Goal: Information Seeking & Learning: Learn about a topic

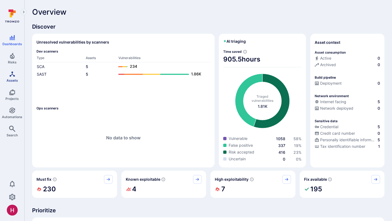
click at [15, 79] on span "Assets" at bounding box center [12, 80] width 11 height 4
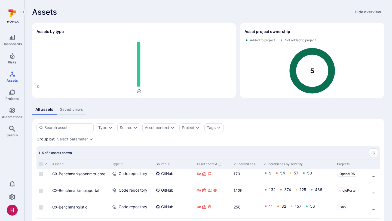
scroll to position [42, 0]
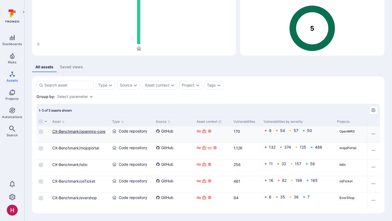
click at [97, 130] on link "CX-Benchmark/openmrs-core" at bounding box center [78, 131] width 53 height 5
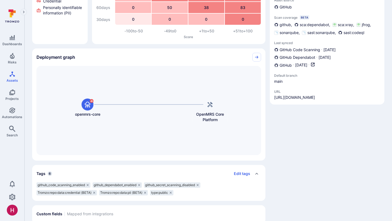
scroll to position [88, 0]
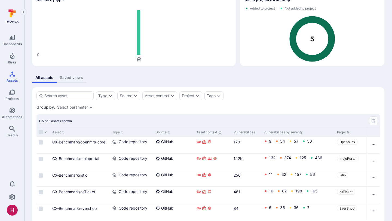
scroll to position [42, 0]
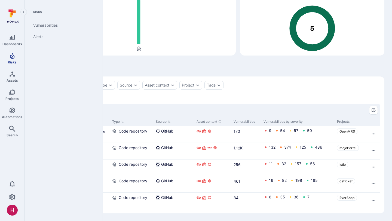
click at [13, 62] on span "Risks" at bounding box center [12, 62] width 9 height 4
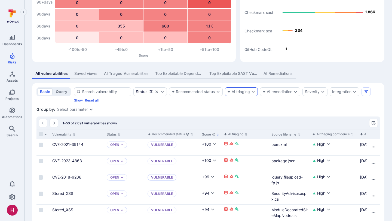
click at [236, 93] on div "AI triaging" at bounding box center [238, 92] width 23 height 4
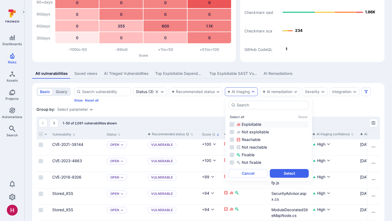
click at [246, 125] on div "Exploitable" at bounding box center [271, 124] width 71 height 5
click at [297, 172] on button "Select" at bounding box center [289, 173] width 39 height 9
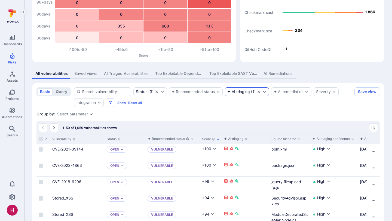
click at [259, 90] on icon "Clear selection" at bounding box center [259, 92] width 4 height 4
click at [293, 92] on div "AI remediation" at bounding box center [291, 91] width 40 height 9
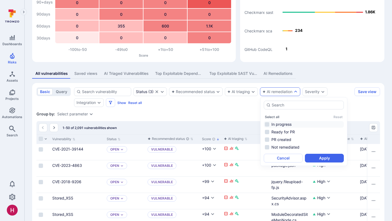
click at [289, 126] on li "In progress" at bounding box center [304, 124] width 80 height 7
click at [289, 131] on li "Ready for PR" at bounding box center [304, 132] width 80 height 7
click at [287, 138] on li "PR created" at bounding box center [304, 139] width 80 height 7
click at [318, 158] on button "Apply" at bounding box center [324, 158] width 39 height 9
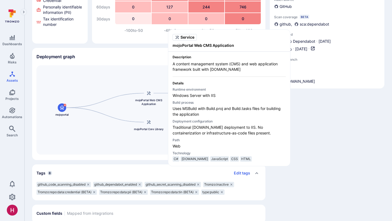
scroll to position [87, 0]
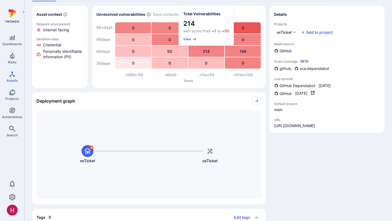
scroll to position [43, 0]
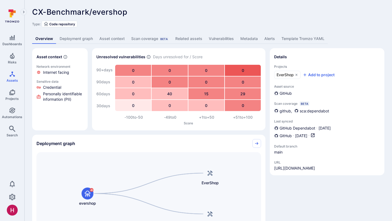
click at [227, 38] on link "Vulnerabilities" at bounding box center [222, 39] width 32 height 10
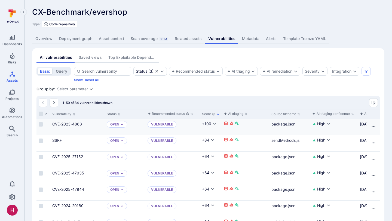
click at [77, 125] on link "CVE-2023-4863" at bounding box center [67, 124] width 30 height 5
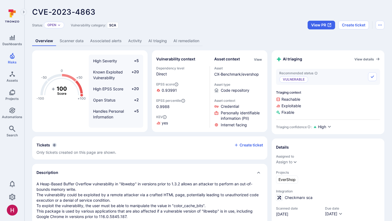
click at [161, 42] on link "AI triaging" at bounding box center [157, 41] width 25 height 10
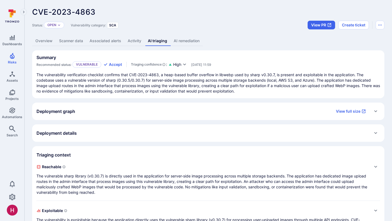
click at [144, 112] on div "Deployment graph View full size" at bounding box center [202, 111] width 333 height 9
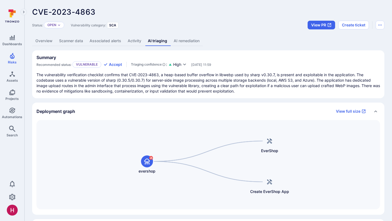
click at [144, 112] on div "Deployment graph View full size" at bounding box center [202, 111] width 333 height 9
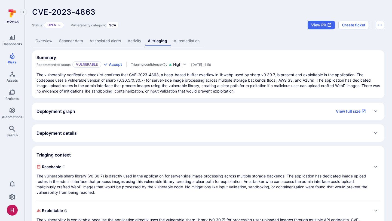
click at [131, 133] on div "Deployment details" at bounding box center [208, 133] width 344 height 9
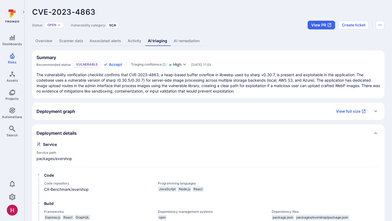
click at [131, 133] on div "Deployment details" at bounding box center [208, 133] width 344 height 9
